Goal: Information Seeking & Learning: Learn about a topic

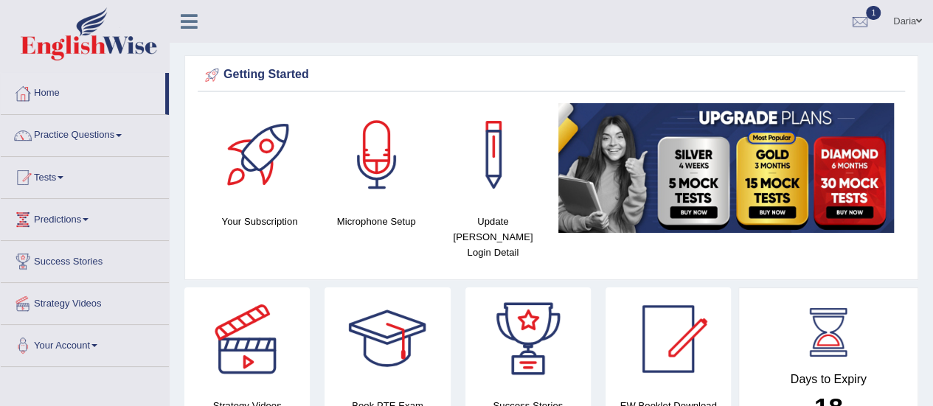
click at [86, 137] on link "Practice Questions" at bounding box center [85, 133] width 168 height 37
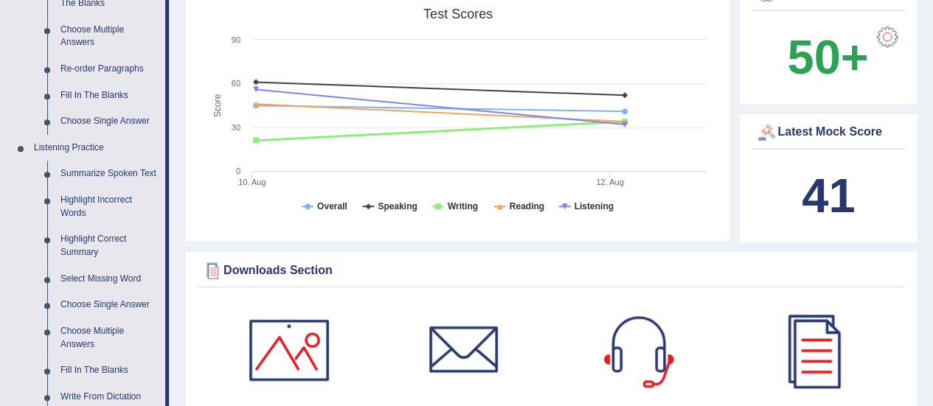
scroll to position [508, 0]
click at [122, 172] on link "Summarize Spoken Text" at bounding box center [109, 173] width 111 height 27
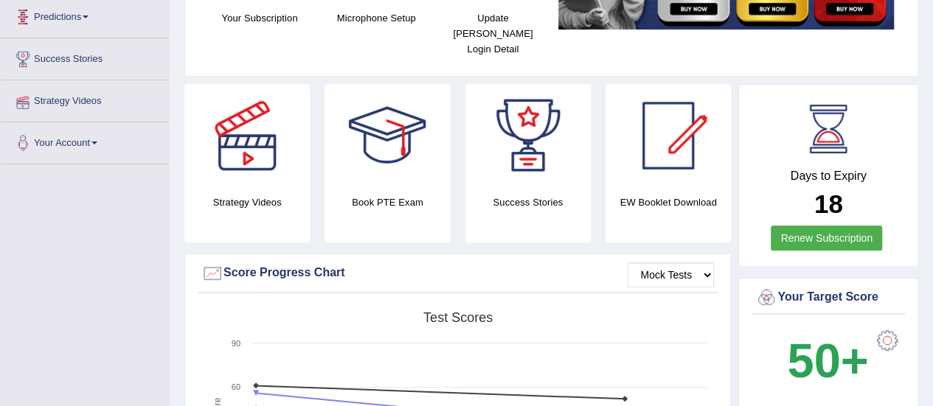
scroll to position [314, 0]
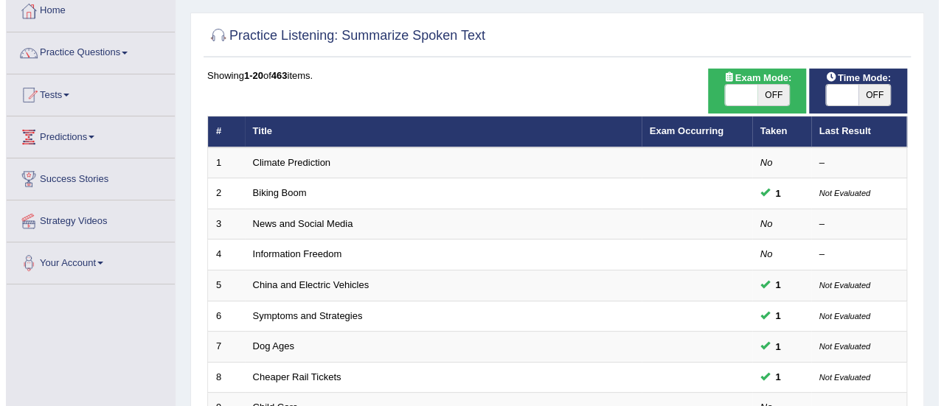
scroll to position [82, 0]
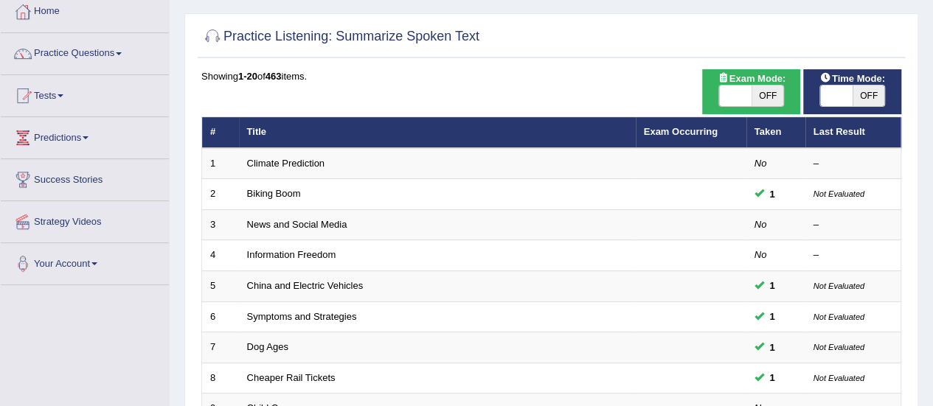
click at [733, 79] on span "Exam Mode:" at bounding box center [751, 78] width 80 height 15
click at [733, 95] on span at bounding box center [735, 96] width 32 height 21
checkbox input "true"
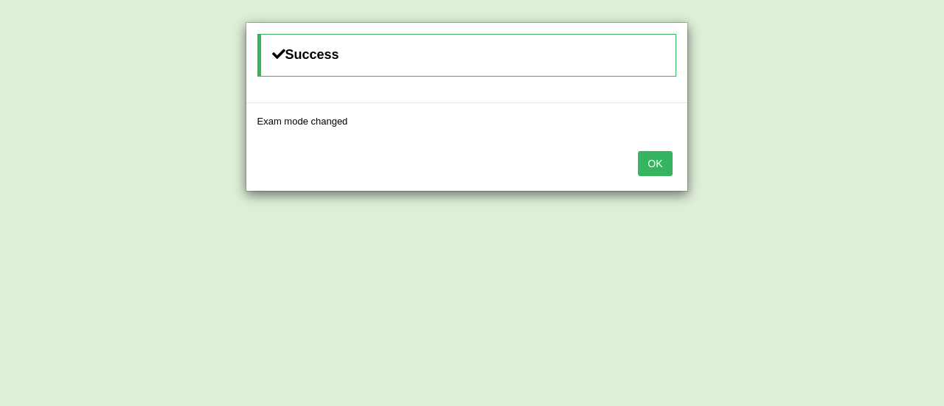
click at [644, 159] on button "OK" at bounding box center [655, 163] width 34 height 25
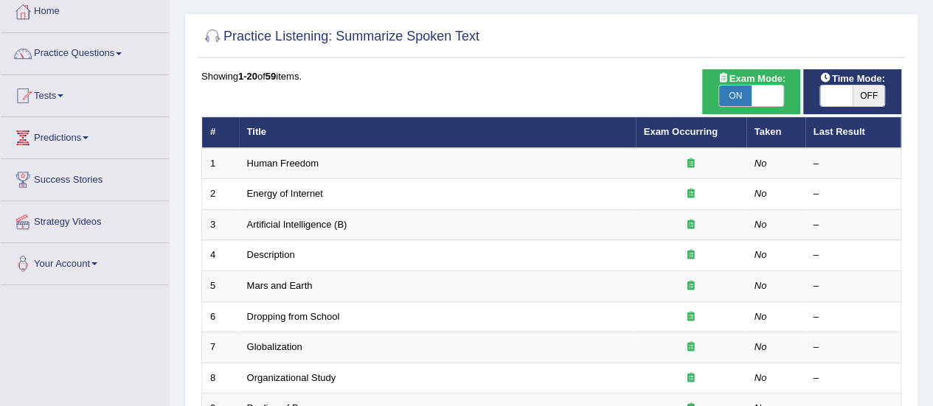
click at [846, 87] on span at bounding box center [836, 96] width 32 height 21
checkbox input "true"
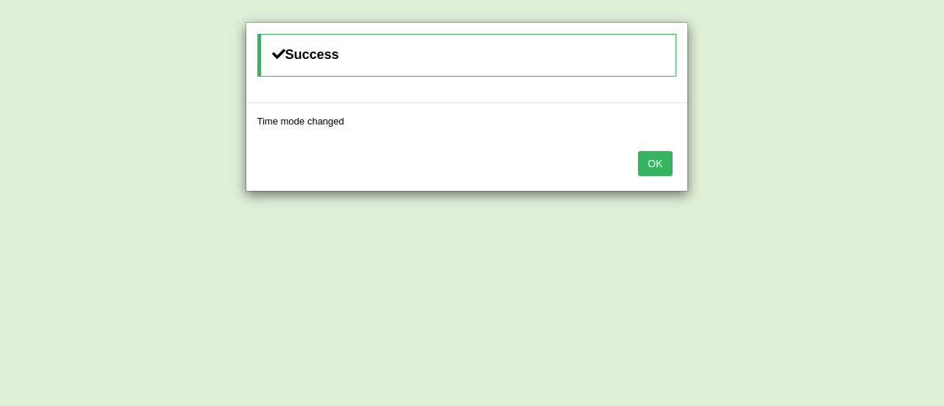
click at [655, 169] on button "OK" at bounding box center [655, 163] width 34 height 25
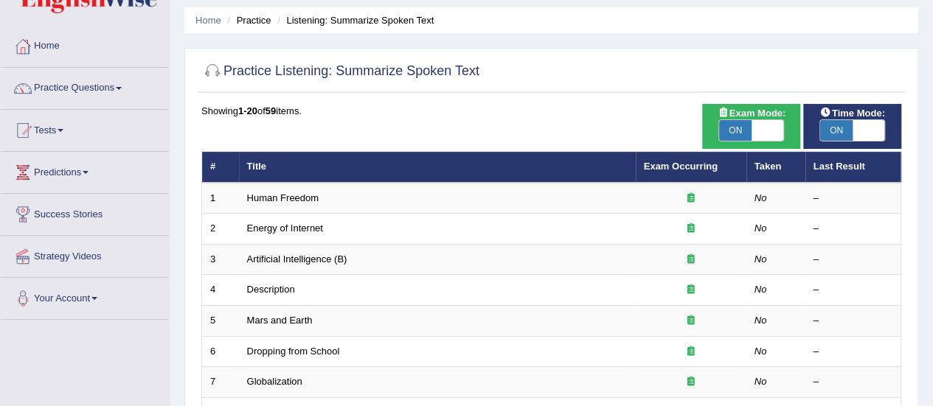
scroll to position [48, 0]
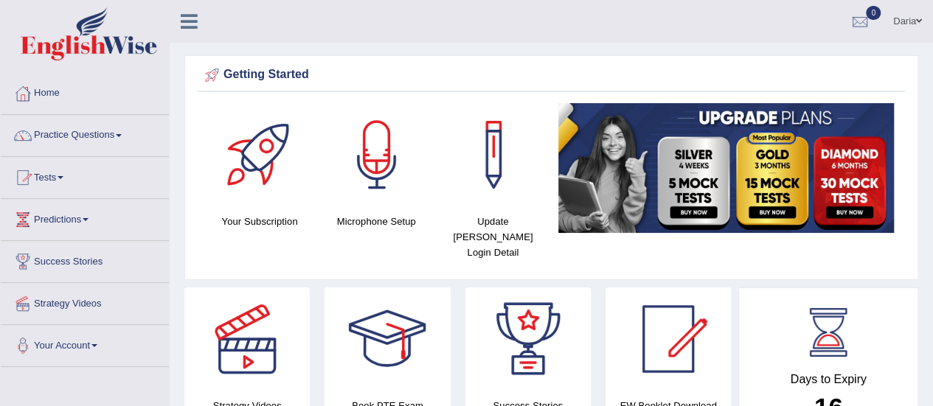
click at [38, 172] on link "Tests" at bounding box center [85, 175] width 168 height 37
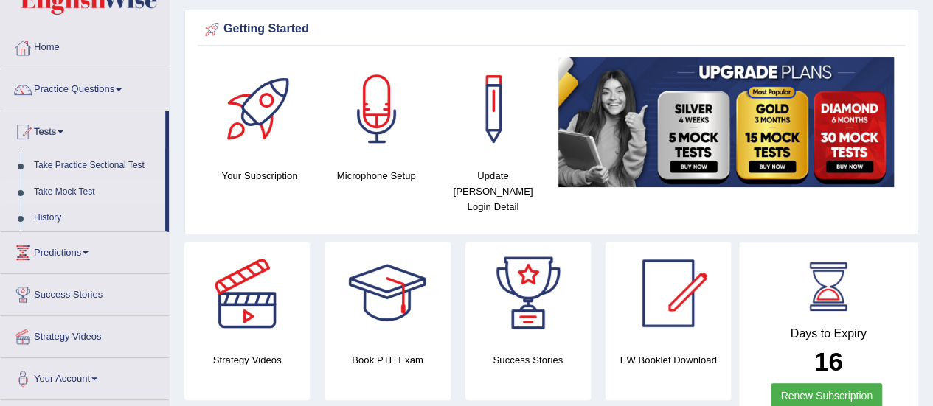
scroll to position [49, 0]
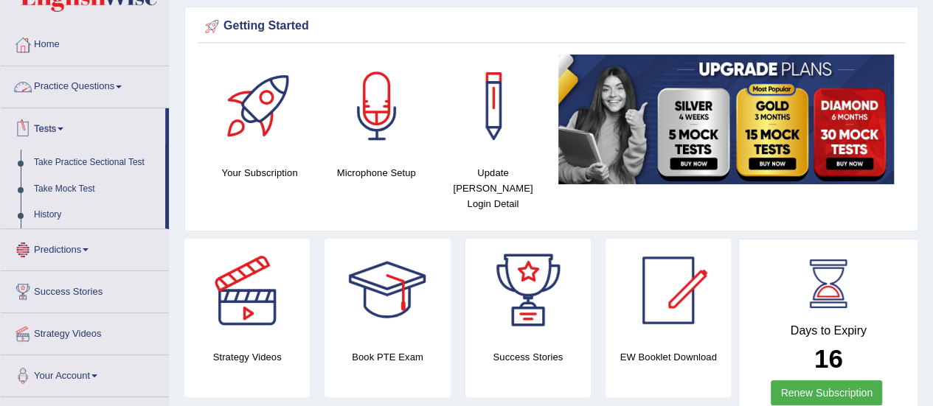
click at [74, 91] on link "Practice Questions" at bounding box center [85, 84] width 168 height 37
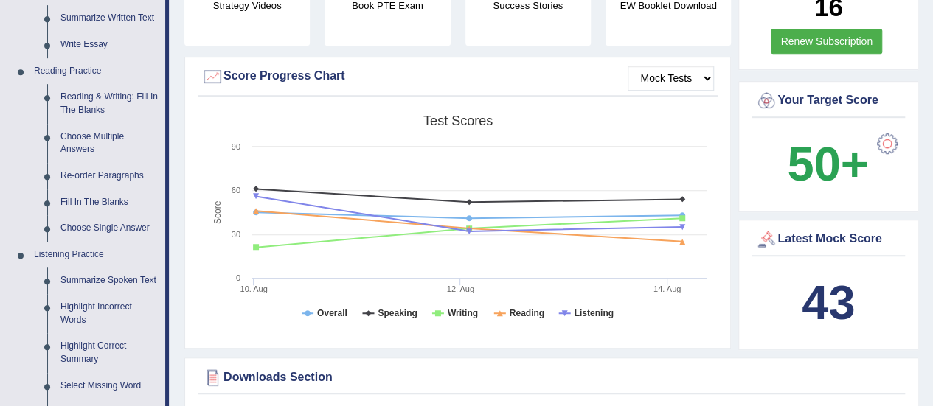
scroll to position [403, 0]
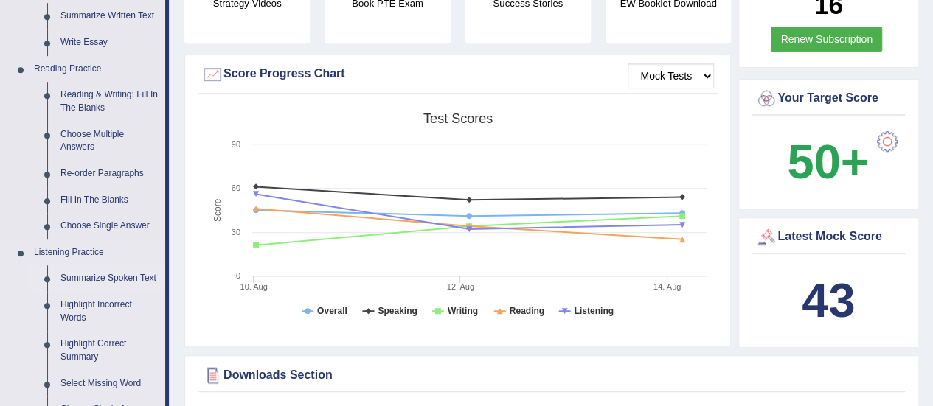
click at [116, 274] on link "Summarize Spoken Text" at bounding box center [109, 278] width 111 height 27
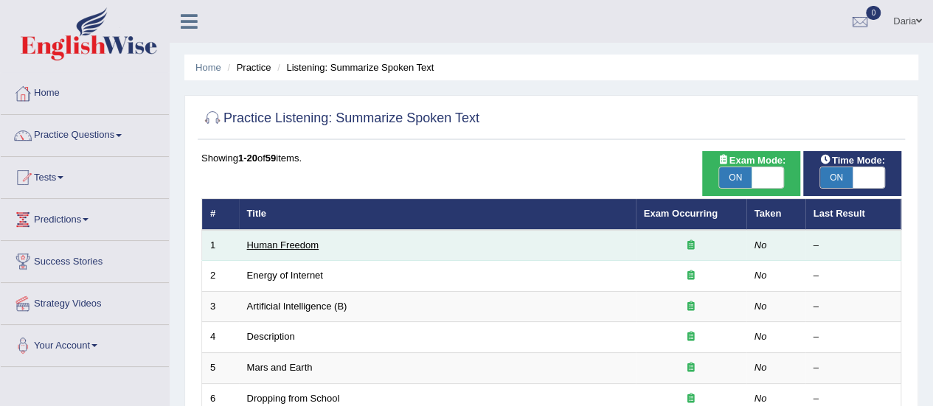
click at [271, 247] on link "Human Freedom" at bounding box center [283, 245] width 72 height 11
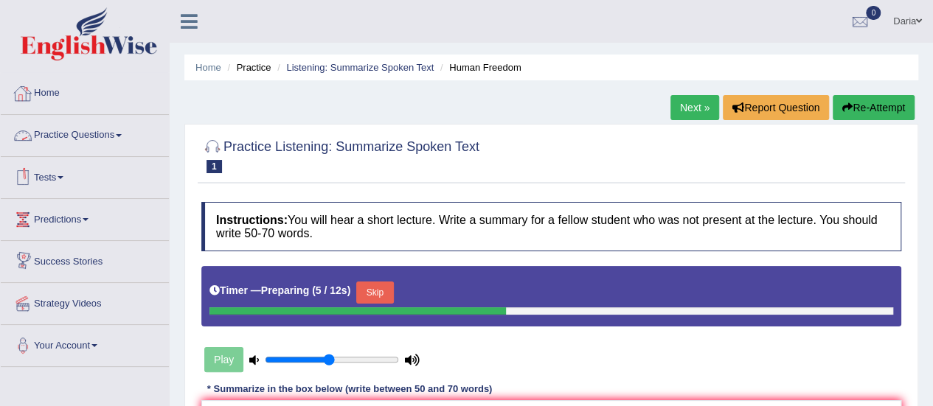
click at [55, 94] on link "Home" at bounding box center [85, 91] width 168 height 37
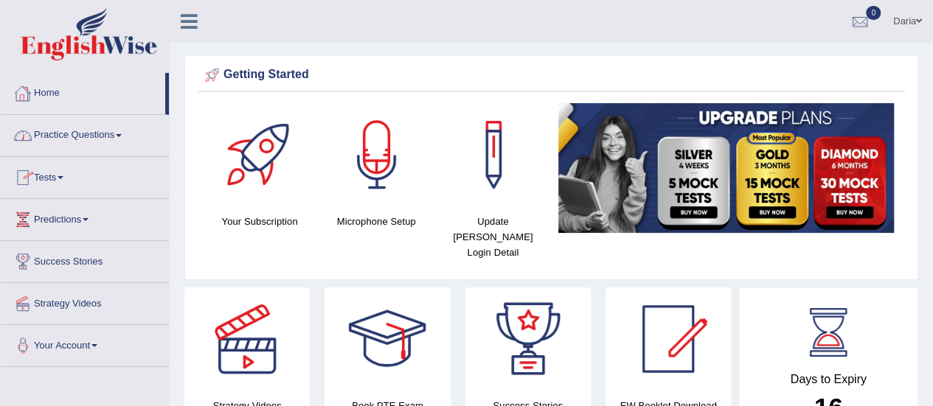
click at [67, 133] on link "Practice Questions" at bounding box center [85, 133] width 168 height 37
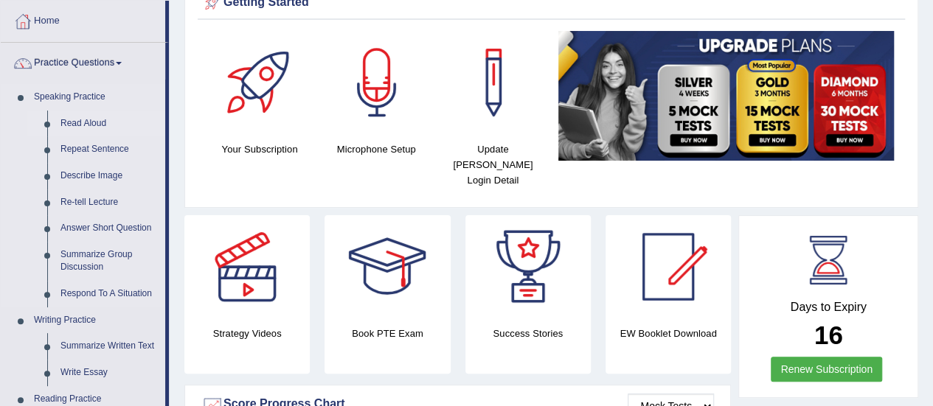
scroll to position [75, 0]
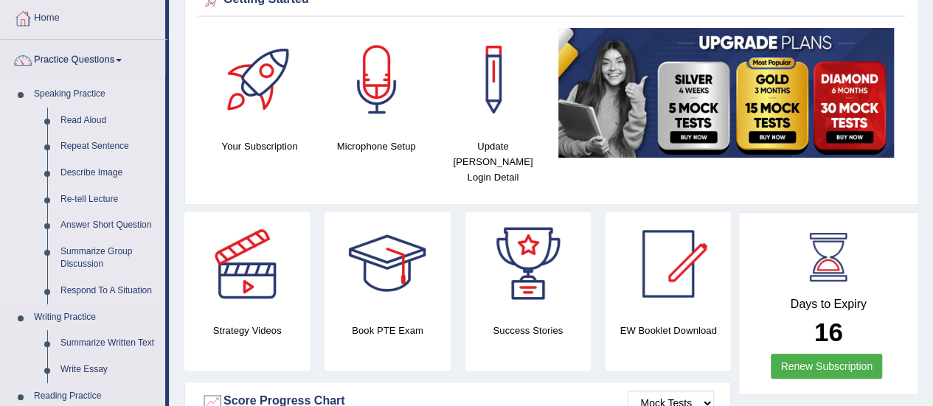
click at [100, 195] on link "Re-tell Lecture" at bounding box center [109, 200] width 111 height 27
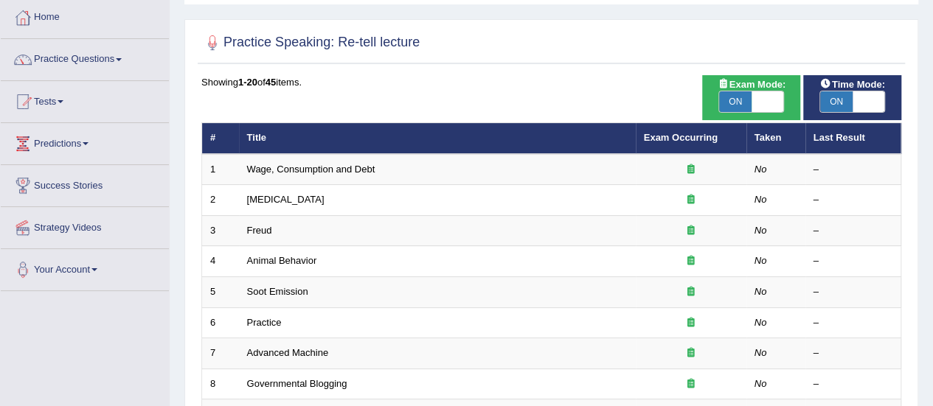
scroll to position [112, 0]
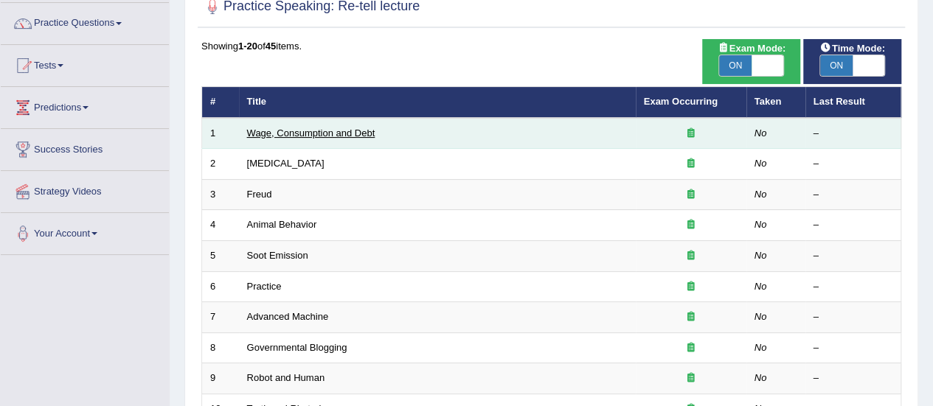
click at [307, 135] on link "Wage, Consumption and Debt" at bounding box center [311, 133] width 128 height 11
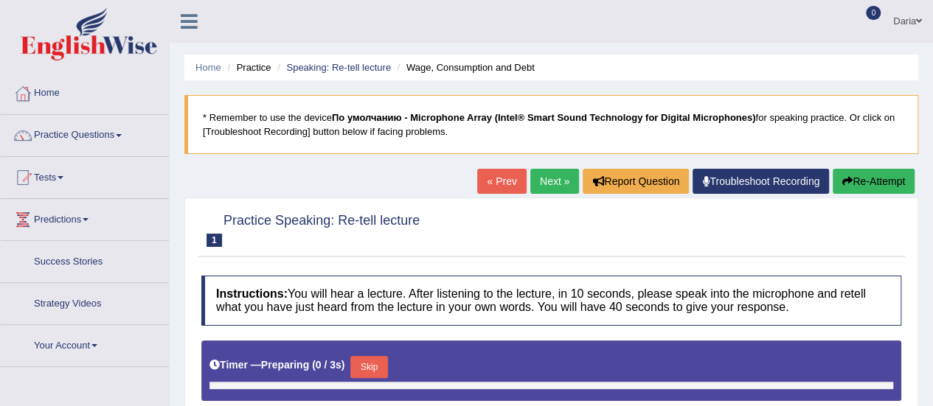
type input "0.5"
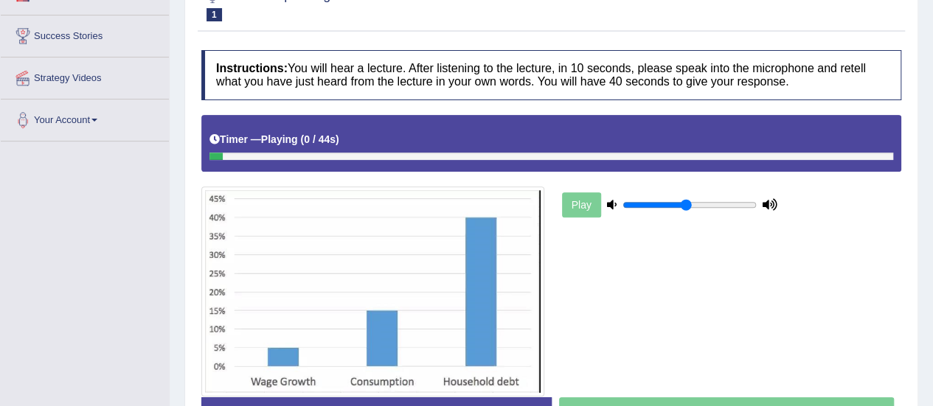
scroll to position [224, 0]
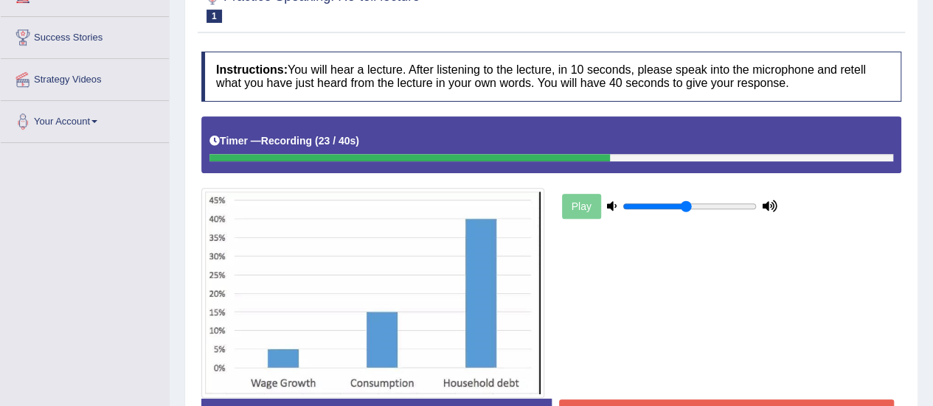
click at [585, 198] on div "Play" at bounding box center [669, 206] width 221 height 37
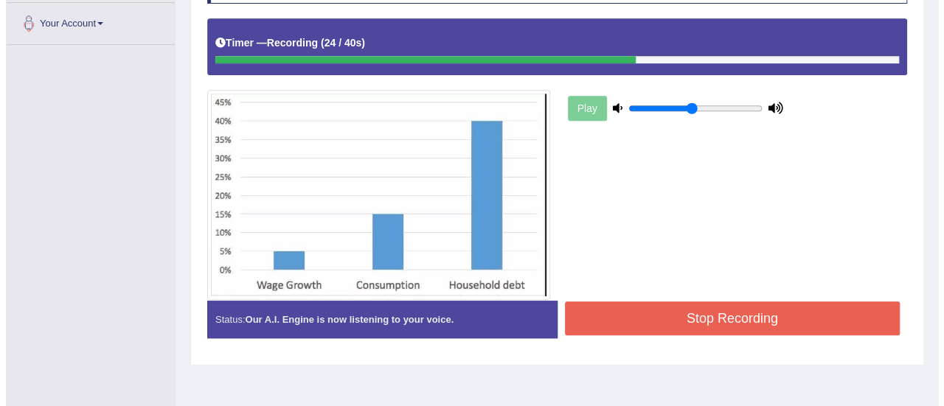
scroll to position [321, 0]
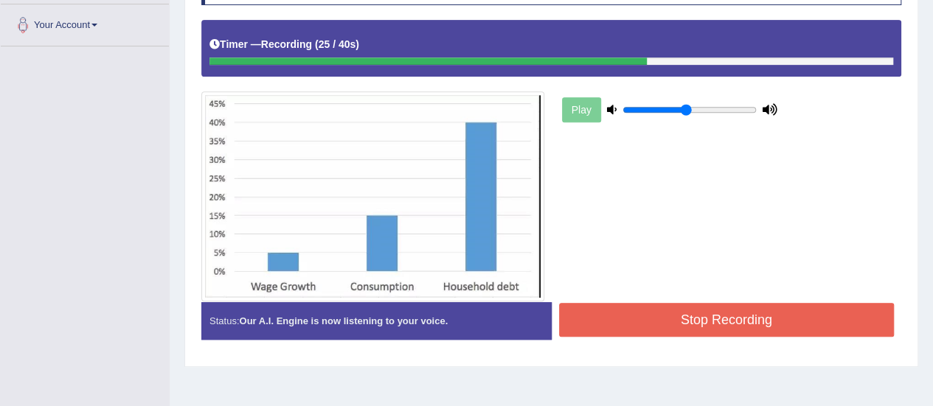
click at [638, 321] on button "Stop Recording" at bounding box center [726, 320] width 335 height 34
